Goal: Transaction & Acquisition: Purchase product/service

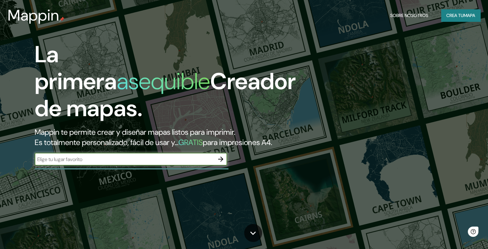
click at [178, 163] on input "text" at bounding box center [125, 159] width 180 height 7
click at [221, 163] on icon "button" at bounding box center [221, 159] width 8 height 8
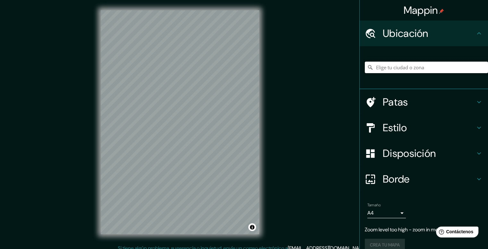
click at [383, 67] on input "Elige tu ciudad o zona" at bounding box center [426, 68] width 123 height 12
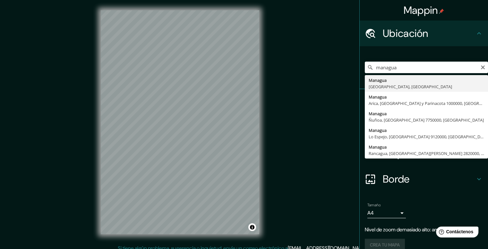
type input "Managua, Departamento de Managua, Nicaragua"
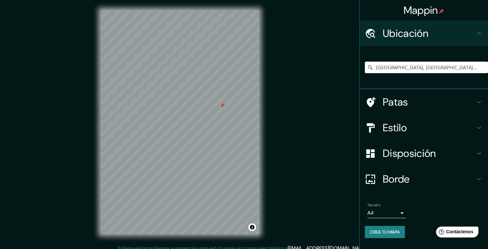
click at [411, 125] on h4 "Estilo" at bounding box center [429, 127] width 92 height 13
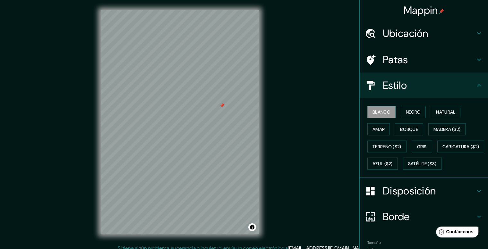
click at [418, 63] on h4 "Patas" at bounding box center [429, 59] width 92 height 13
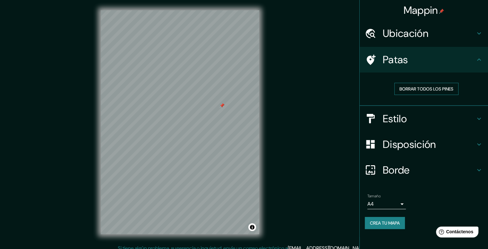
click at [417, 88] on font "Borrar todos los pines" at bounding box center [427, 89] width 54 height 6
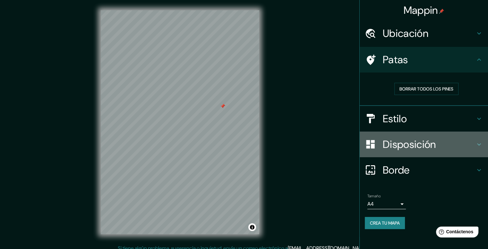
click at [394, 144] on font "Disposición" at bounding box center [409, 144] width 53 height 13
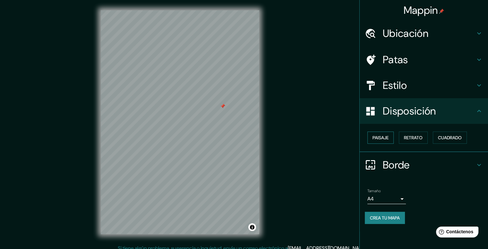
click at [380, 139] on font "Paisaje" at bounding box center [381, 138] width 16 height 6
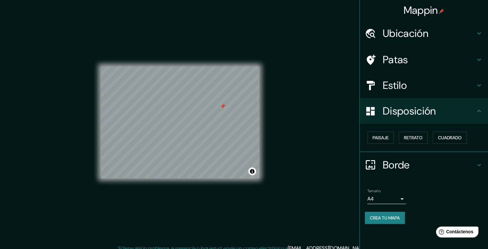
click at [388, 87] on font "Estilo" at bounding box center [395, 85] width 24 height 13
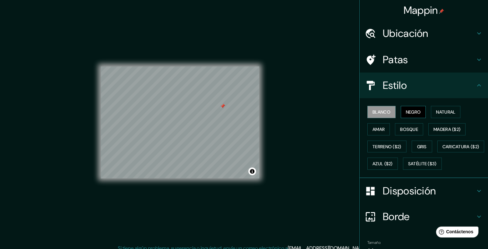
click at [406, 114] on font "Negro" at bounding box center [413, 112] width 15 height 6
click at [378, 113] on font "Blanco" at bounding box center [382, 112] width 18 height 6
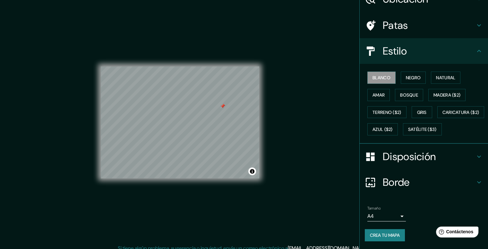
scroll to position [50, 0]
click at [379, 231] on font "Crea tu mapa" at bounding box center [385, 235] width 30 height 8
